Goal: Transaction & Acquisition: Book appointment/travel/reservation

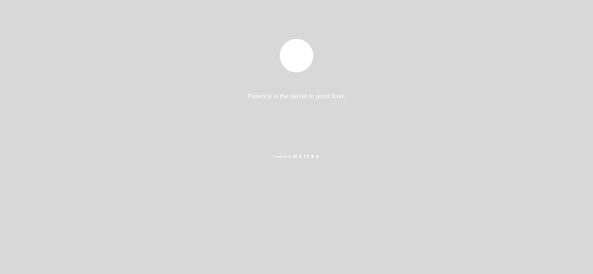
select select "es"
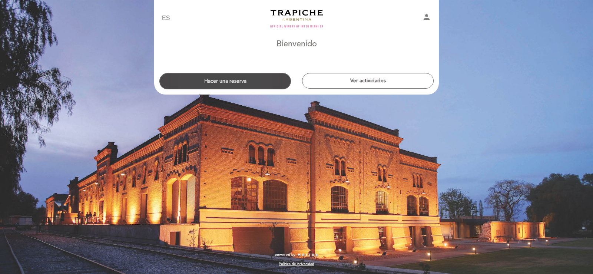
click at [225, 79] on button "Hacer una reserva" at bounding box center [225, 81] width 132 height 16
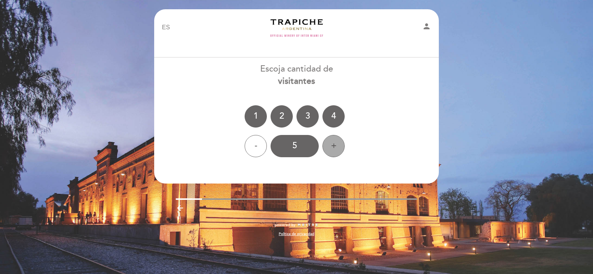
click at [336, 145] on div "+" at bounding box center [333, 146] width 22 height 22
click at [293, 149] on div "9" at bounding box center [295, 146] width 48 height 22
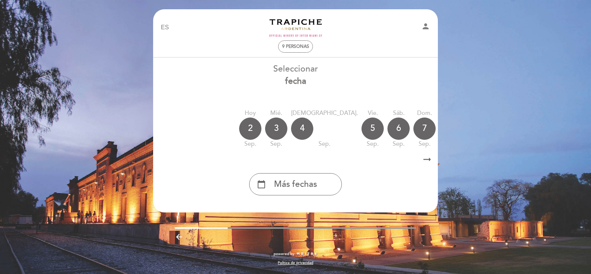
click at [424, 159] on icon "arrow_right_alt" at bounding box center [426, 160] width 11 height 16
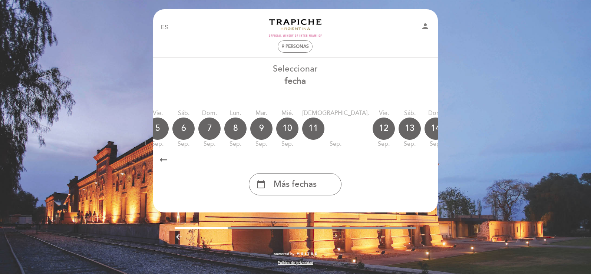
scroll to position [0, 216]
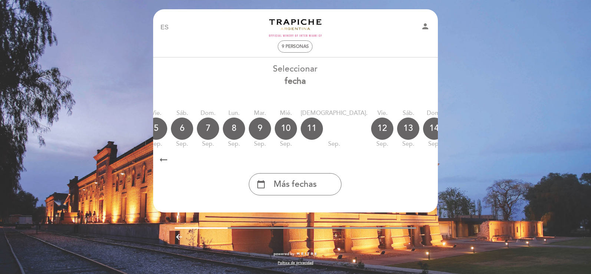
click at [424, 159] on icon "arrow_right_alt" at bounding box center [426, 160] width 11 height 16
click at [507, 127] on icon "calendar_today" at bounding box center [511, 128] width 9 height 13
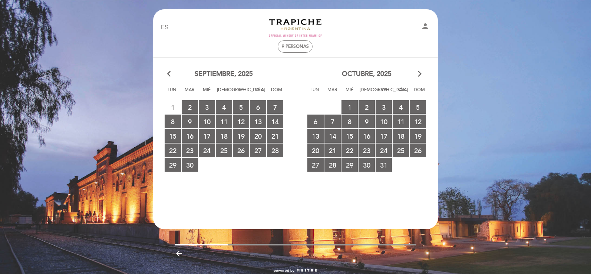
click at [419, 73] on icon "arrow_forward_ios" at bounding box center [419, 74] width 7 height 10
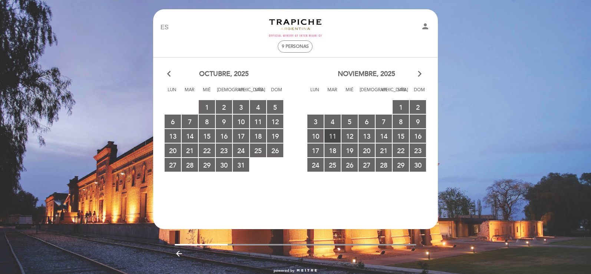
click at [333, 134] on span "11 RESERVAS DISPONIBLES" at bounding box center [332, 136] width 16 height 14
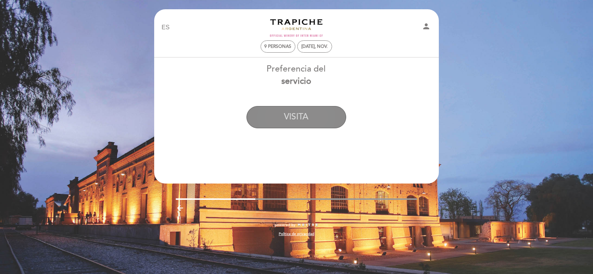
click at [298, 114] on button "VISITA" at bounding box center [296, 117] width 100 height 22
